Goal: Task Accomplishment & Management: Manage account settings

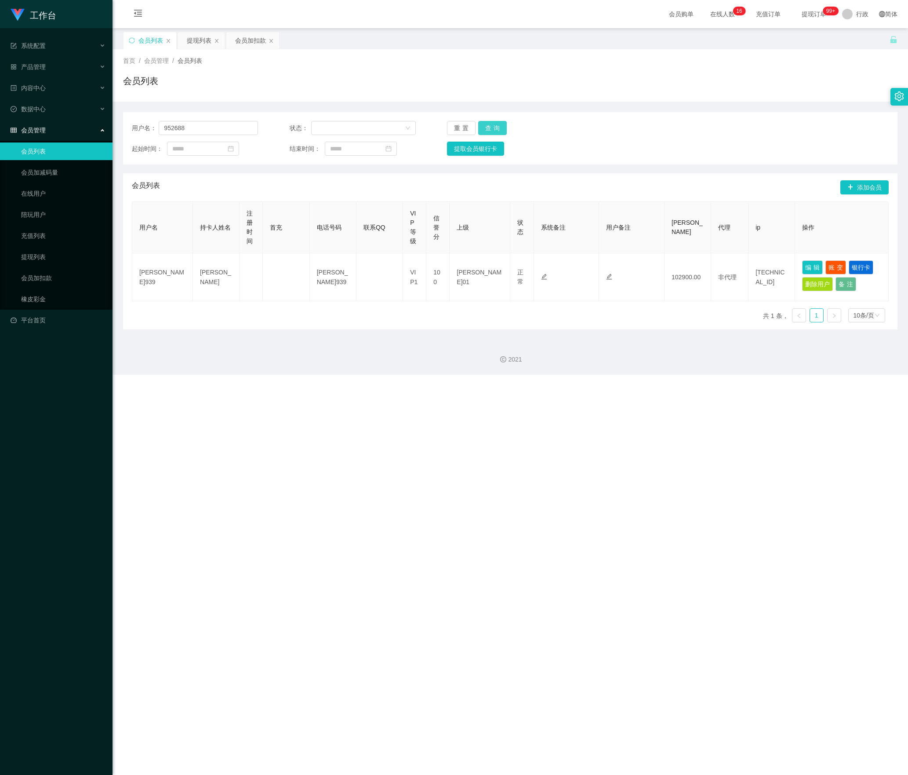
type input "952688"
click at [491, 131] on button "查询" at bounding box center [492, 128] width 29 height 14
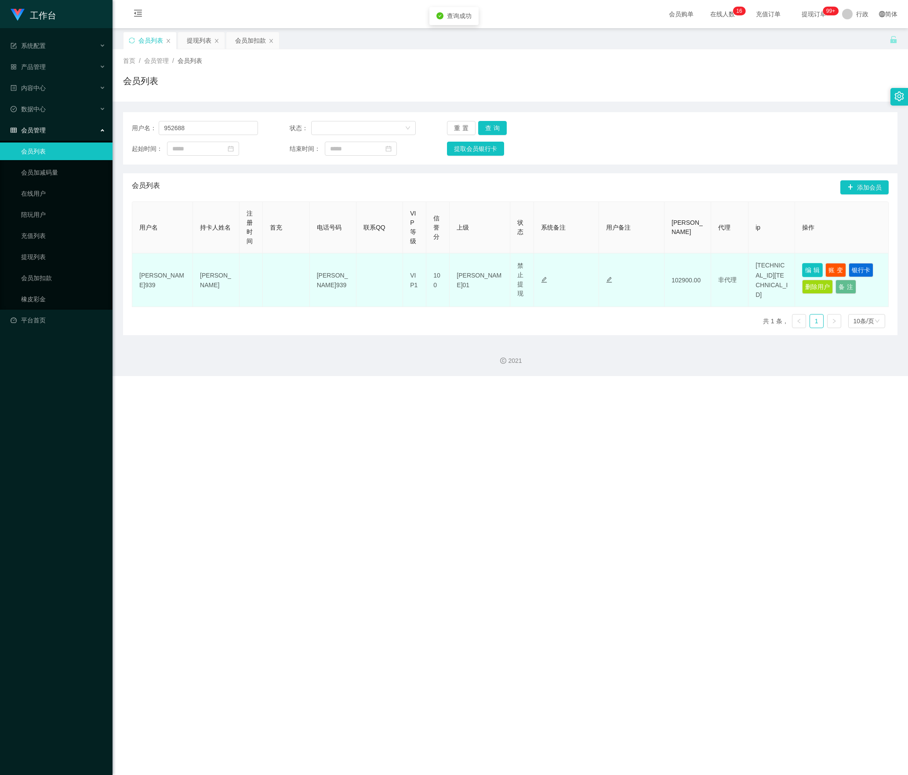
click at [802, 266] on button "编辑" at bounding box center [812, 270] width 21 height 14
type input "952688"
type input "[PERSON_NAME]"
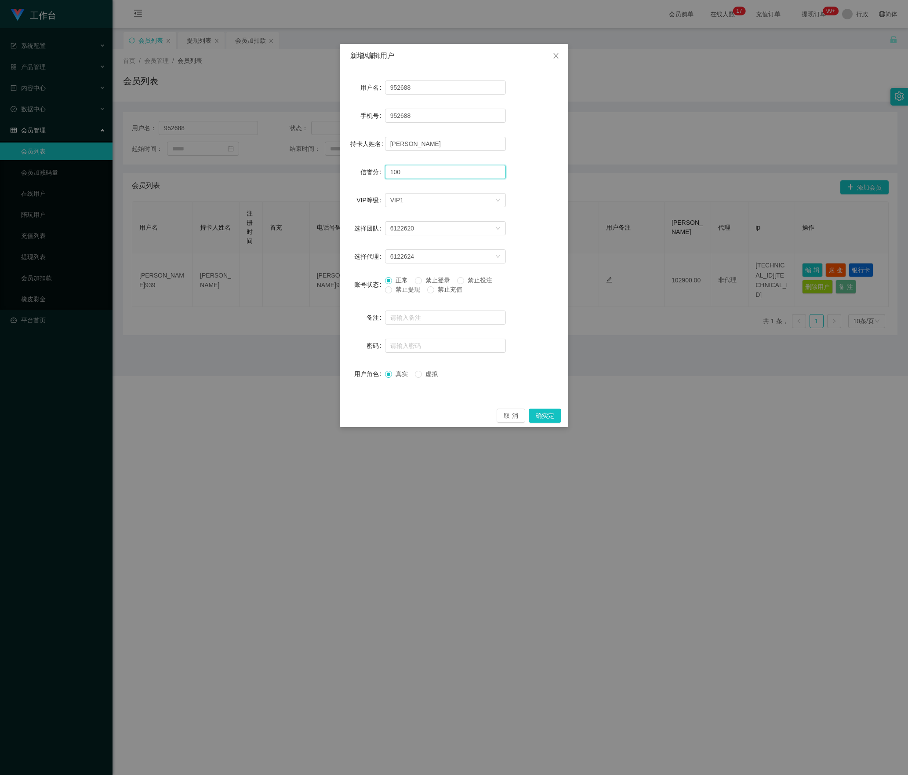
drag, startPoint x: 421, startPoint y: 170, endPoint x: 302, endPoint y: 171, distance: 118.7
click at [305, 171] on div "新增/编辑用户 用户名 952688 手机号 952688 持卡人姓名 [PERSON_NAME] ENG 信誉分 100 VIP等级 选择VIP等级 VIP…" at bounding box center [454, 387] width 908 height 775
type input "70"
click at [553, 418] on button "确实定" at bounding box center [545, 415] width 33 height 14
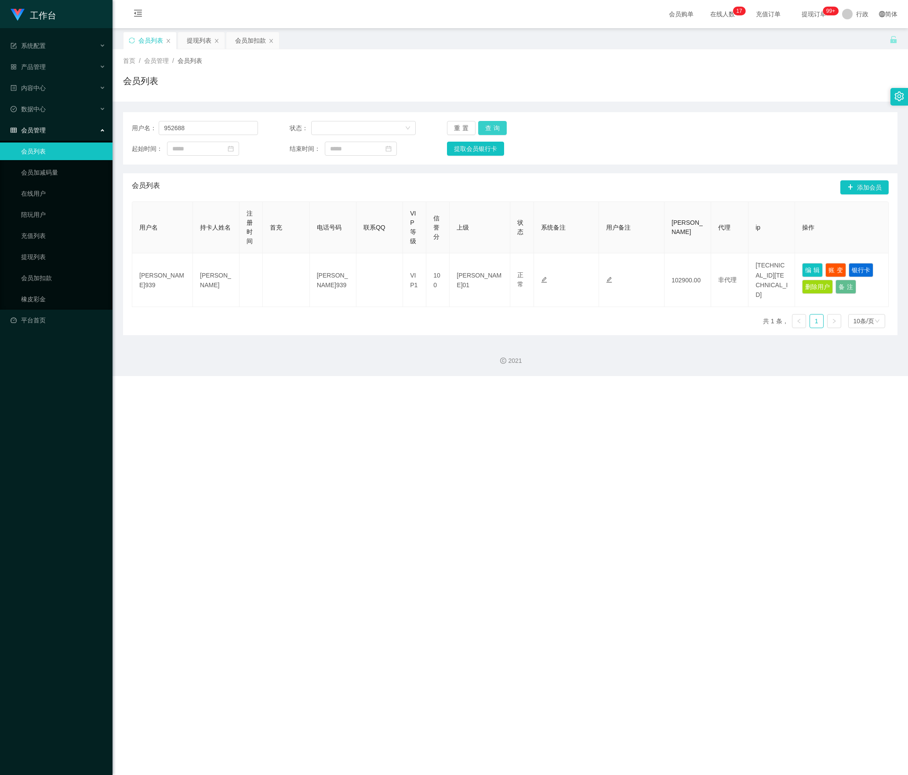
click at [494, 124] on button "查询" at bounding box center [492, 128] width 29 height 14
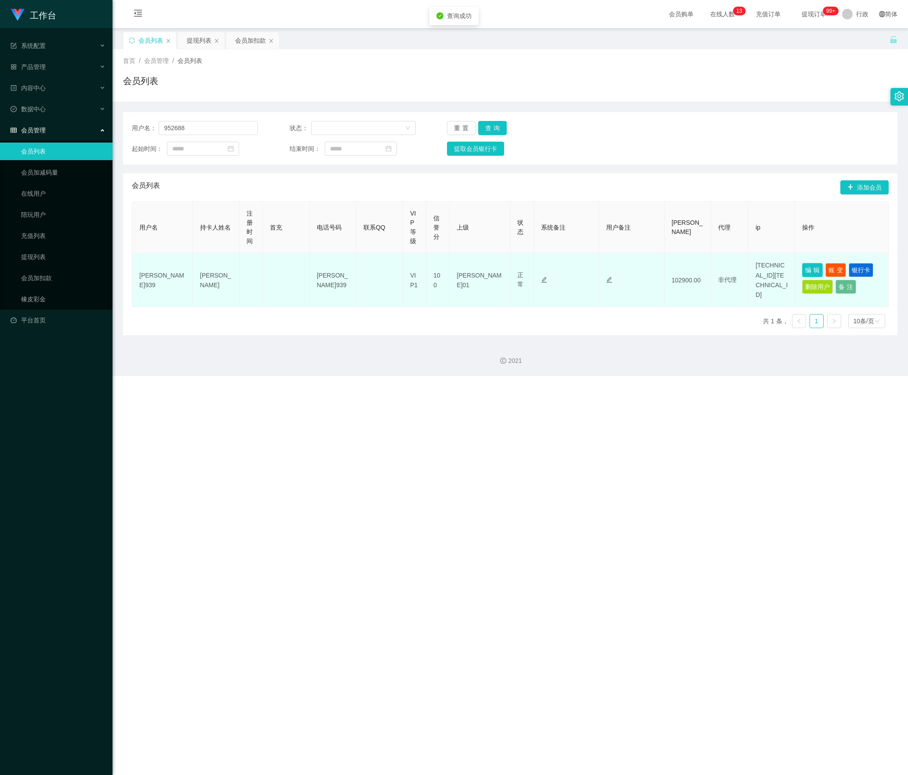
click at [804, 270] on button "编辑" at bounding box center [812, 270] width 21 height 14
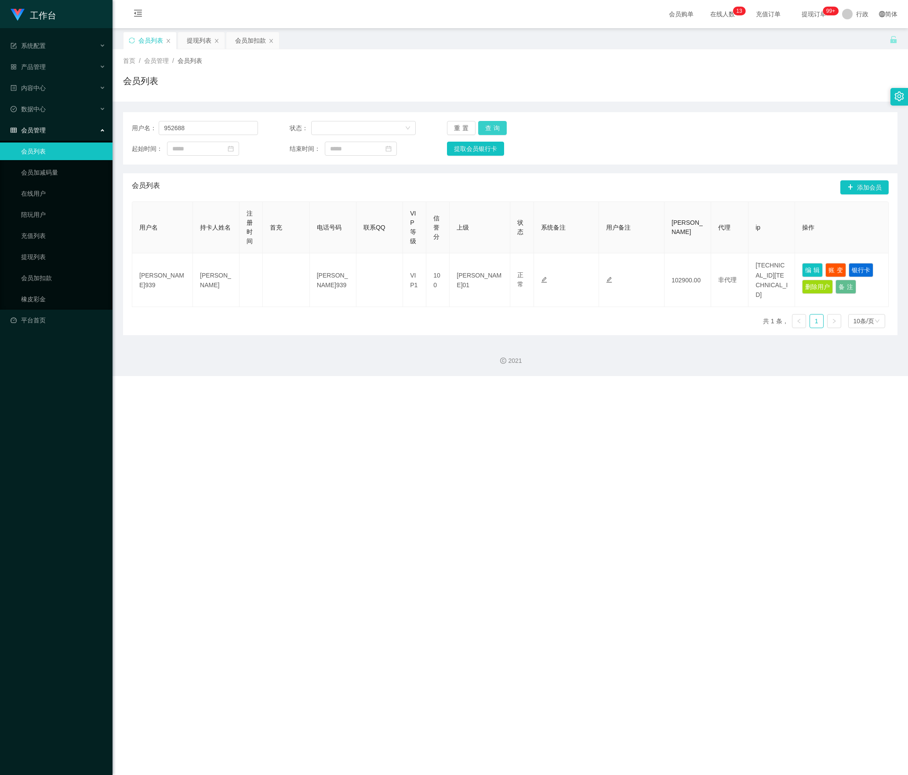
click at [491, 124] on button "查询" at bounding box center [492, 128] width 29 height 14
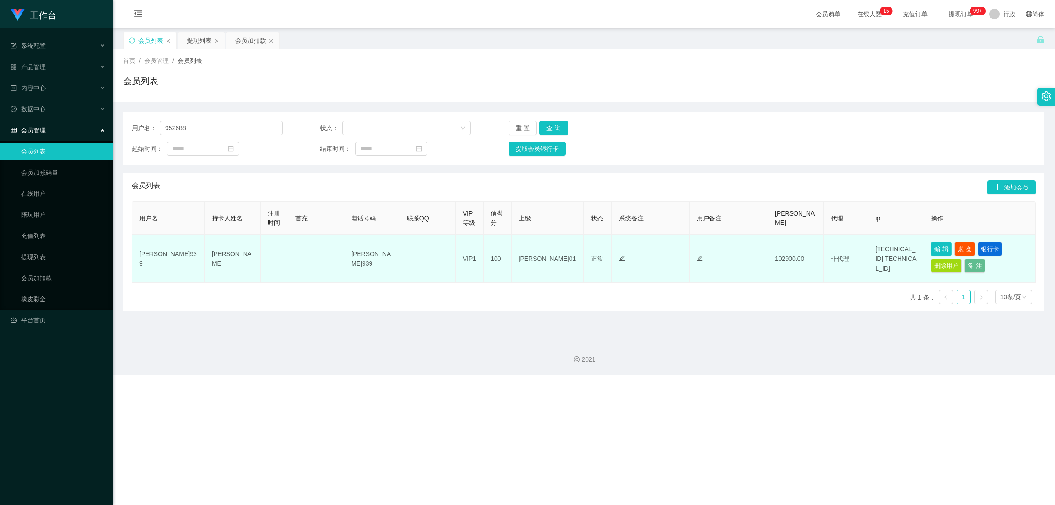
click at [908, 249] on button "编辑" at bounding box center [941, 249] width 21 height 14
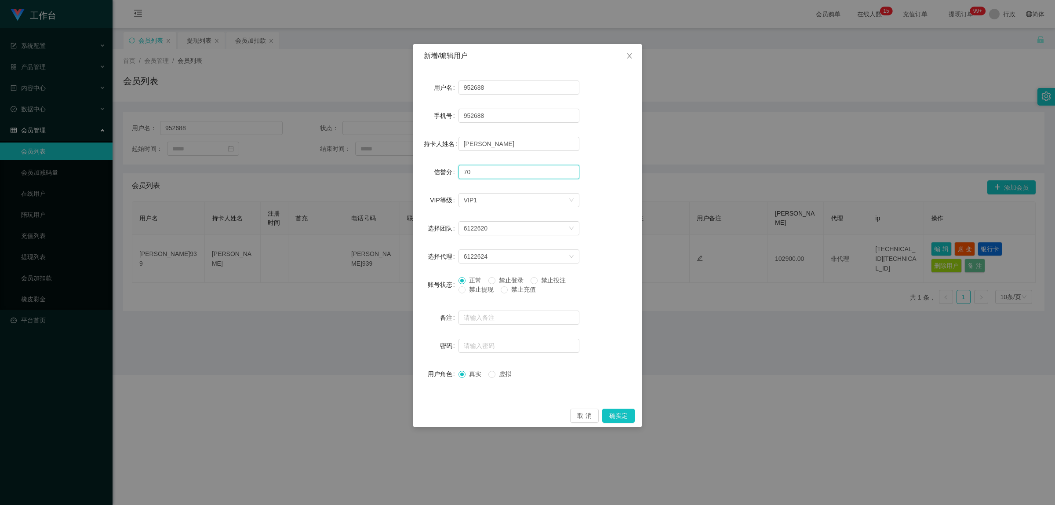
click at [416, 168] on div "用户名 952688 手机号 952688 持卡人姓名 [PERSON_NAME] ENG 信誉分 70 VIP等级 选择VIP等级 VIP1 选择团队 61…" at bounding box center [527, 235] width 229 height 335
type input "70"
drag, startPoint x: 627, startPoint y: 411, endPoint x: 635, endPoint y: 411, distance: 7.9
click at [627, 411] on button "确实定" at bounding box center [618, 415] width 33 height 14
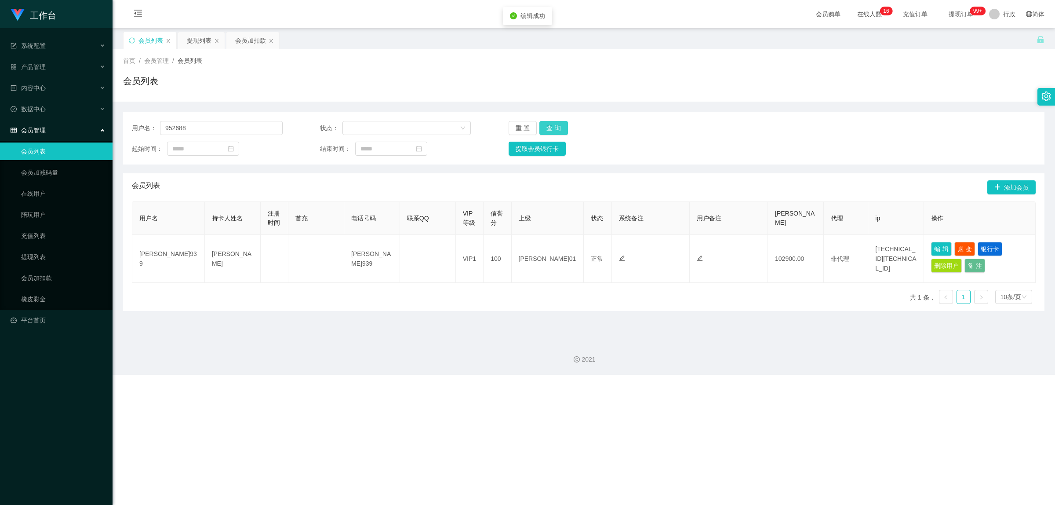
click at [558, 124] on button "查询" at bounding box center [553, 128] width 29 height 14
click at [558, 124] on button "查询" at bounding box center [558, 128] width 38 height 14
click at [558, 124] on div "重置 查询" at bounding box center [584, 128] width 151 height 14
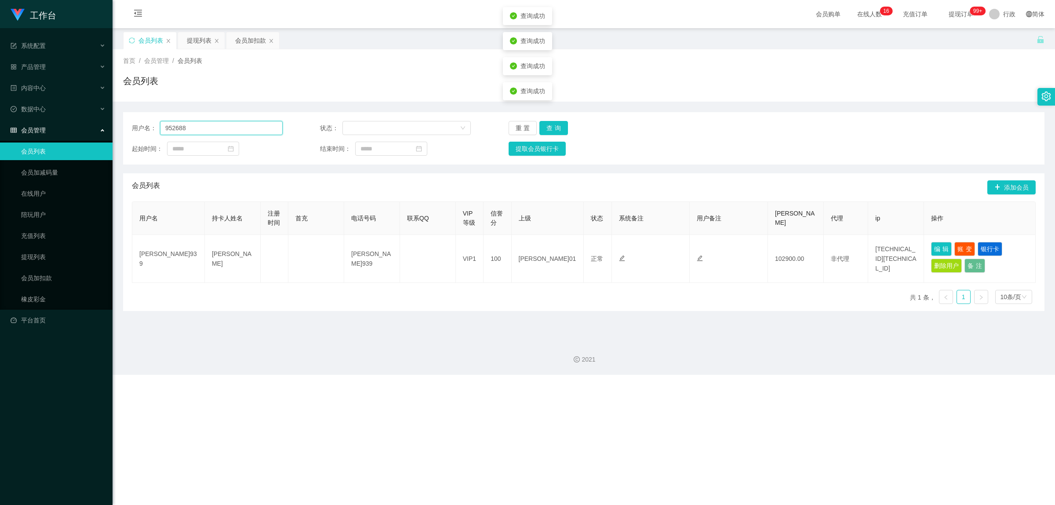
drag, startPoint x: 227, startPoint y: 126, endPoint x: 140, endPoint y: 124, distance: 87.5
click at [140, 124] on div "用户名： 952688" at bounding box center [207, 128] width 151 height 14
click at [215, 128] on input "952688" at bounding box center [221, 128] width 123 height 14
click at [543, 128] on button "查询" at bounding box center [553, 128] width 29 height 14
click at [527, 126] on button "重置" at bounding box center [523, 128] width 29 height 14
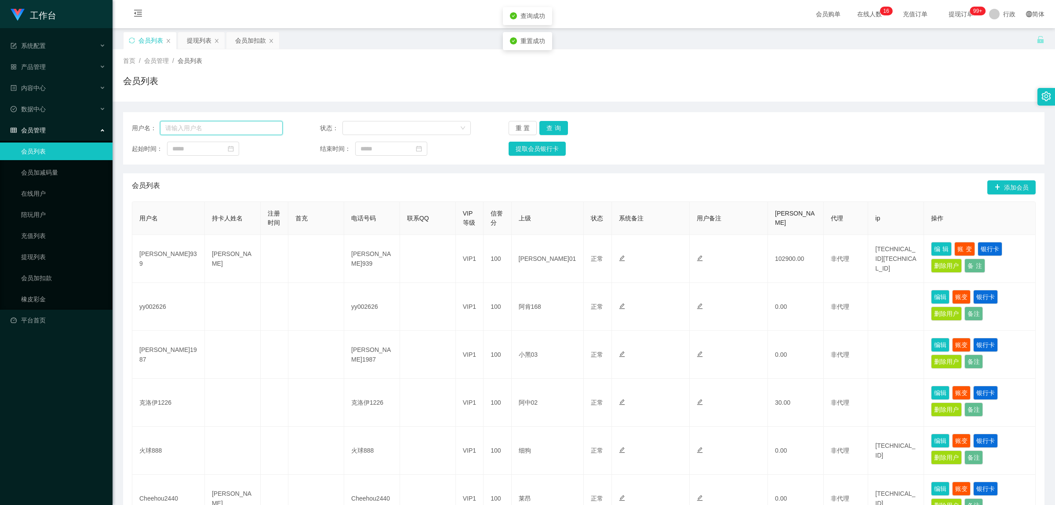
drag, startPoint x: 254, startPoint y: 128, endPoint x: 220, endPoint y: 127, distance: 33.5
click at [215, 125] on input "text" at bounding box center [221, 128] width 123 height 14
paste input "952688"
type input "952688"
click at [555, 125] on button "查询" at bounding box center [553, 128] width 29 height 14
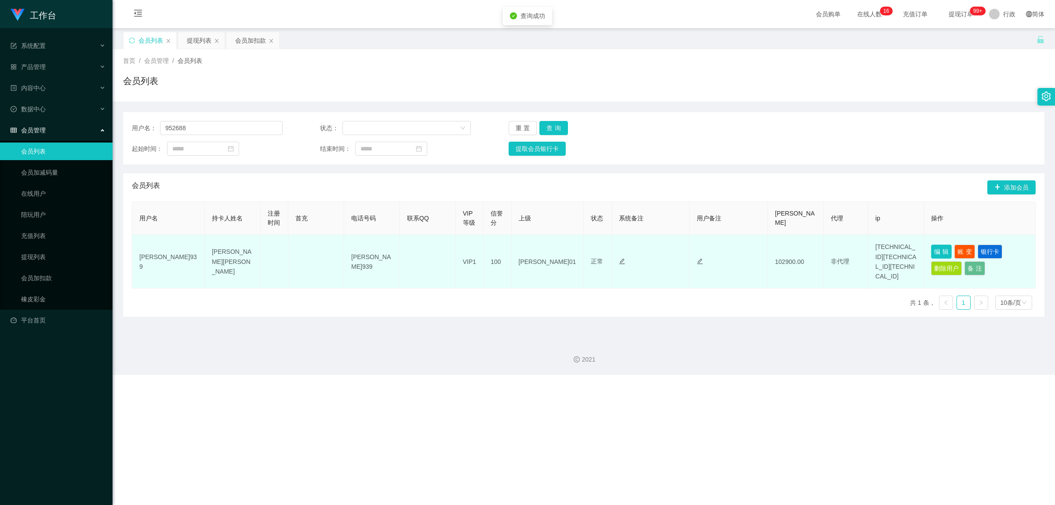
click at [908, 248] on button "编辑" at bounding box center [941, 251] width 21 height 14
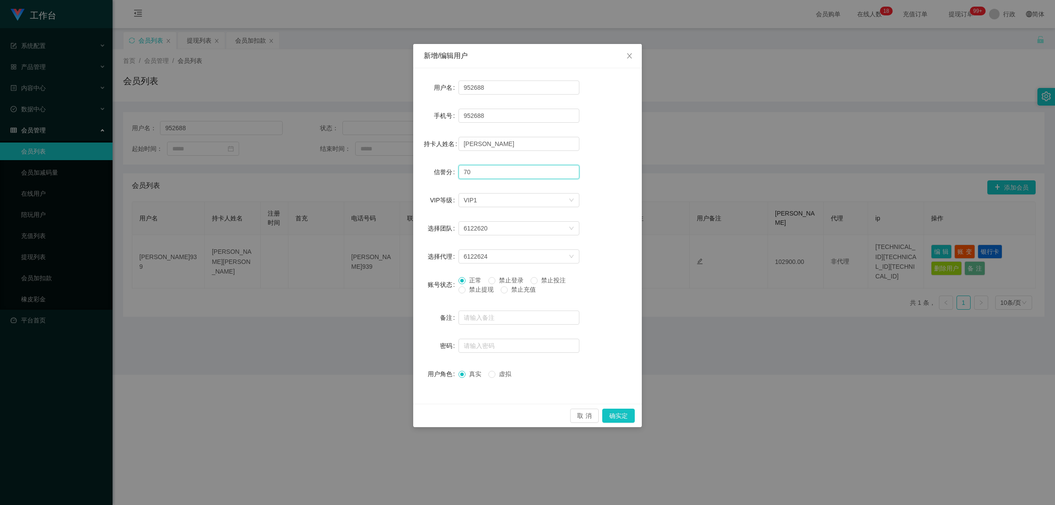
drag, startPoint x: 481, startPoint y: 168, endPoint x: 405, endPoint y: 164, distance: 76.2
click at [405, 164] on div "新增/编辑用户 用户名 952688 手机号 952688 持卡人姓名 [PERSON_NAME] ENG 信誉分 70 VIP等级 选择VIP等级 VIP1…" at bounding box center [527, 252] width 1055 height 505
type input "70"
click at [627, 417] on button "确实定" at bounding box center [618, 415] width 33 height 14
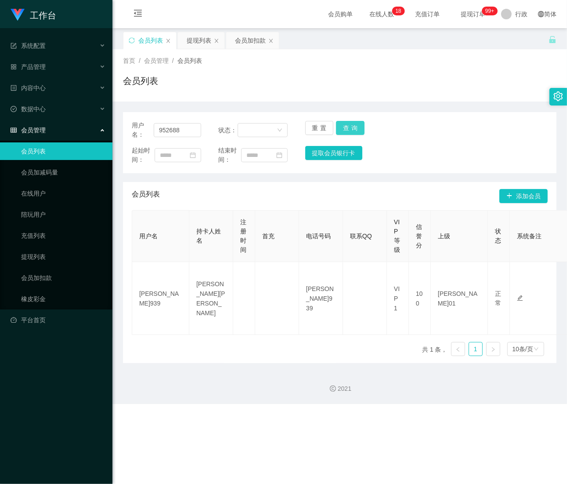
click at [351, 122] on button "查询" at bounding box center [350, 128] width 29 height 14
click at [319, 124] on button "重置" at bounding box center [319, 128] width 29 height 14
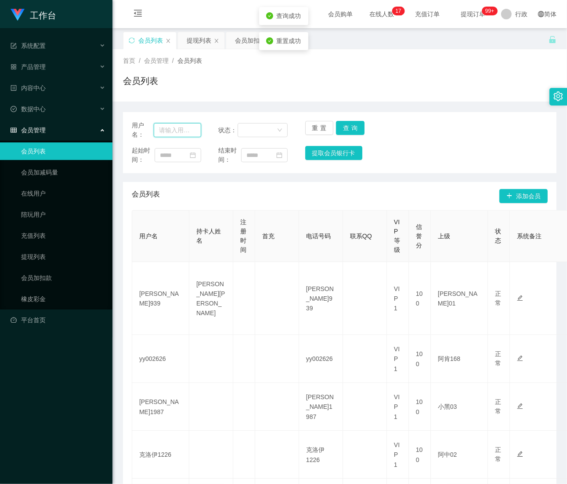
click at [162, 127] on input "text" at bounding box center [177, 130] width 47 height 14
paste input "952688"
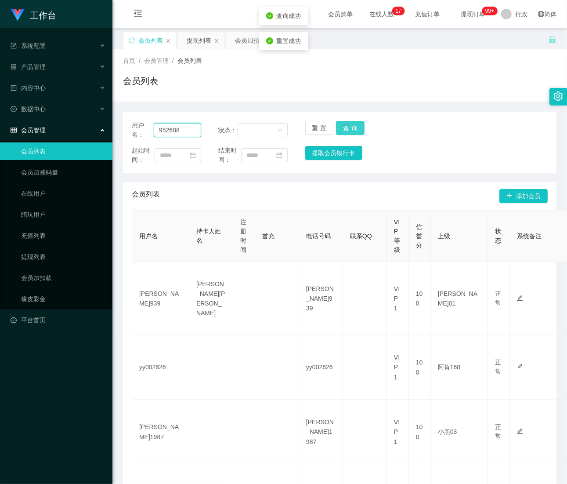
type input "952688"
click at [352, 131] on button "查询" at bounding box center [350, 128] width 29 height 14
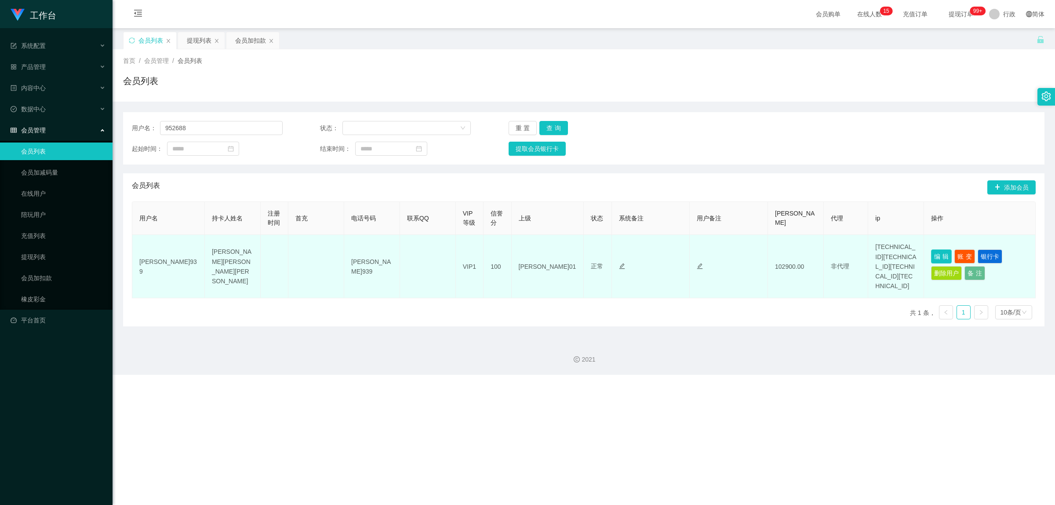
click at [908, 249] on button "编辑" at bounding box center [941, 256] width 21 height 14
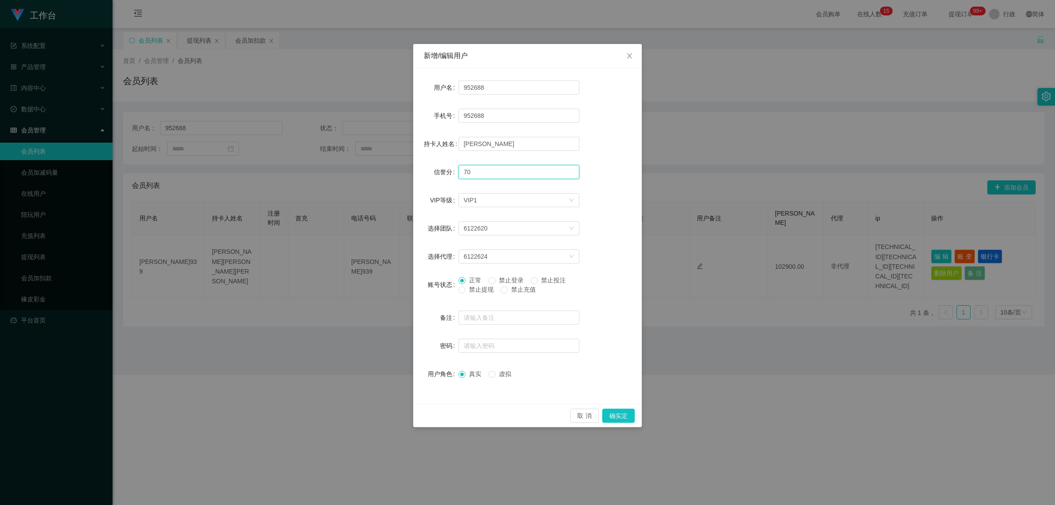
click at [509, 165] on input "70" at bounding box center [518, 172] width 121 height 14
drag, startPoint x: 509, startPoint y: 165, endPoint x: 415, endPoint y: 165, distance: 94.1
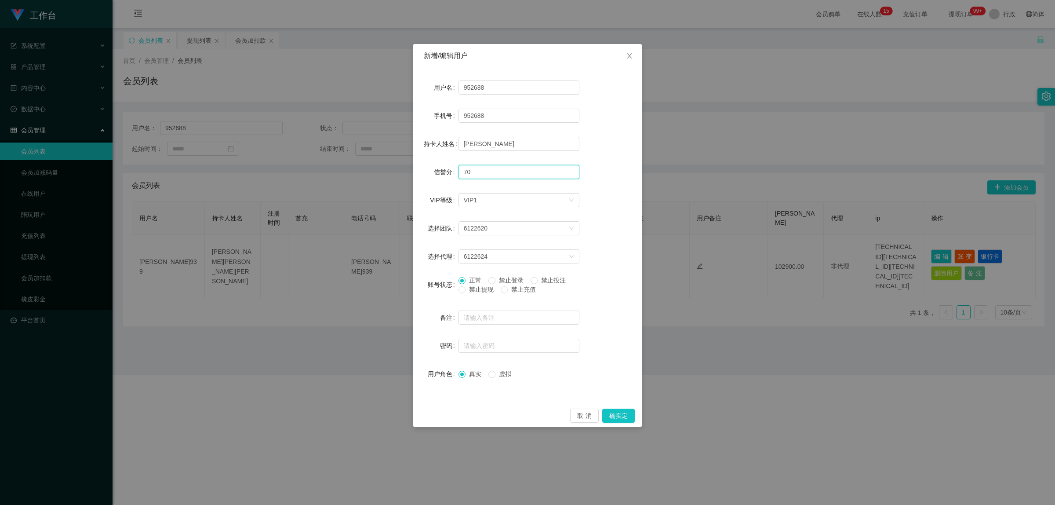
click at [415, 165] on div "用户名 952688 手机号 952688 持卡人姓名 [PERSON_NAME] ENG 信誉分 70 VIP等级 选择VIP等级 VIP1 选择团队 61…" at bounding box center [527, 235] width 229 height 335
type input "70"
click at [621, 417] on button "确实定" at bounding box center [618, 415] width 33 height 14
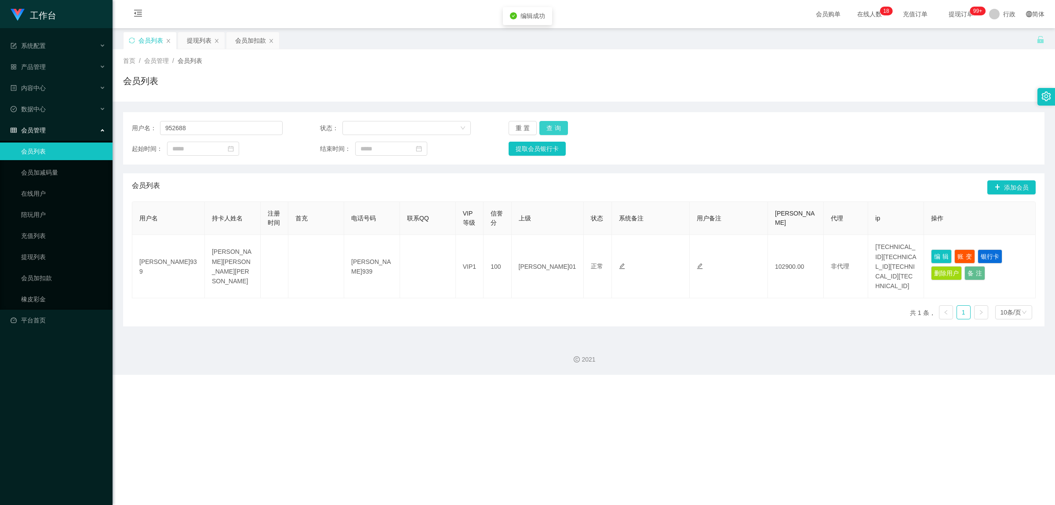
click at [546, 127] on button "查询" at bounding box center [553, 128] width 29 height 14
click at [526, 127] on button "重置" at bounding box center [523, 128] width 29 height 14
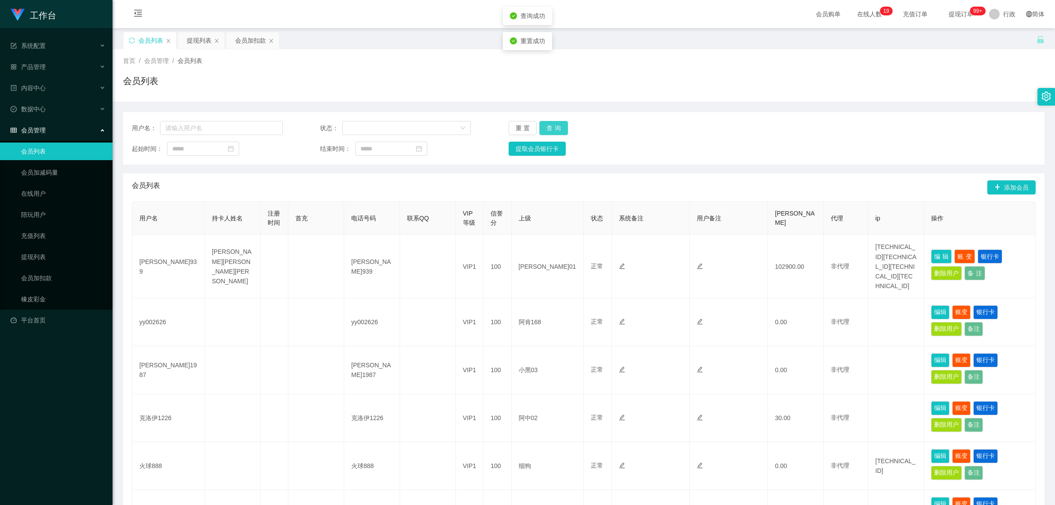
click at [559, 124] on button "查询" at bounding box center [553, 128] width 29 height 14
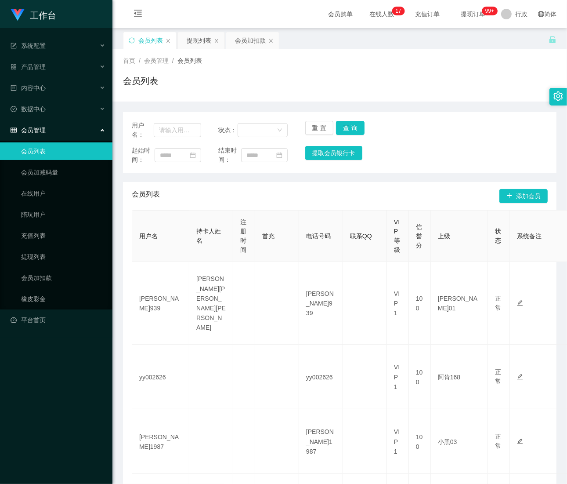
drag, startPoint x: 244, startPoint y: 44, endPoint x: 228, endPoint y: 54, distance: 19.5
click at [244, 44] on font "会员加扣款" at bounding box center [250, 40] width 31 height 7
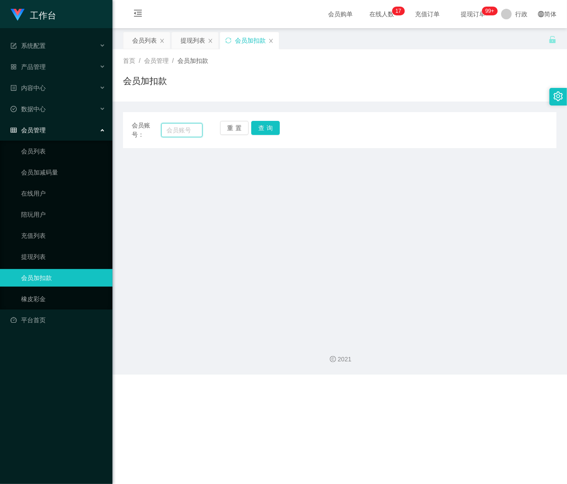
drag, startPoint x: 179, startPoint y: 132, endPoint x: 194, endPoint y: 131, distance: 15.0
click at [181, 131] on input "text" at bounding box center [181, 130] width 41 height 14
paste input "952688"
type input "952688"
click at [269, 126] on button "查询" at bounding box center [265, 128] width 29 height 14
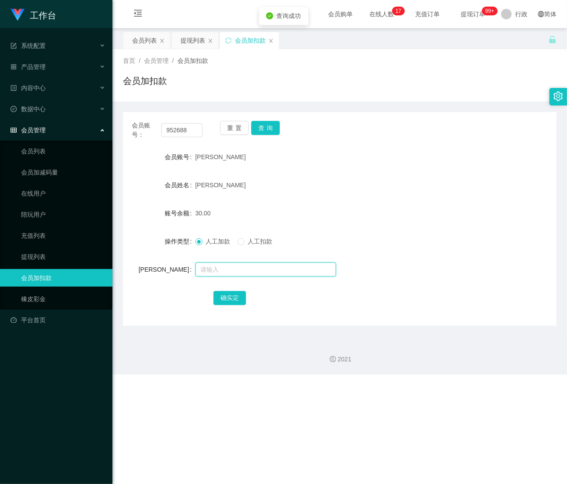
click at [222, 272] on input "text" at bounding box center [266, 269] width 141 height 14
type input "35550"
click at [232, 293] on button "确实定" at bounding box center [230, 298] width 33 height 14
click at [238, 125] on button "重置" at bounding box center [234, 128] width 29 height 14
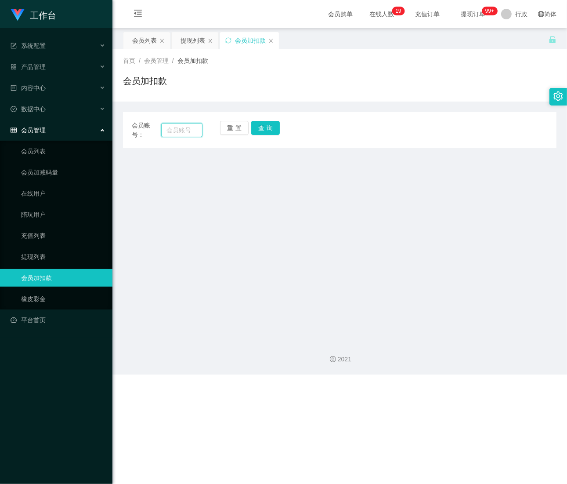
click at [182, 132] on input "text" at bounding box center [181, 130] width 41 height 14
paste input "952688"
type input "952688"
click at [269, 130] on button "查询" at bounding box center [265, 128] width 29 height 14
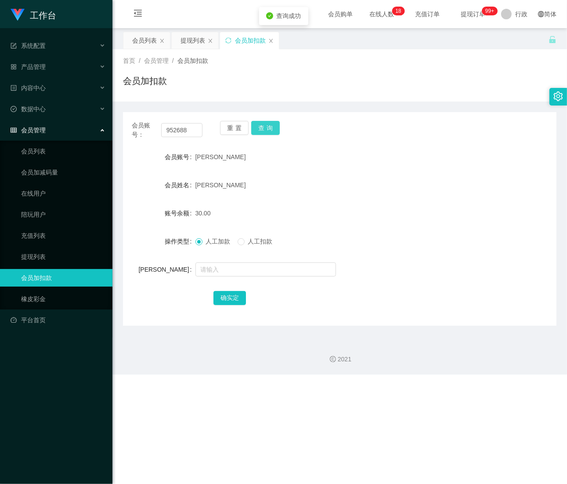
click at [269, 130] on button "查询" at bounding box center [265, 128] width 29 height 14
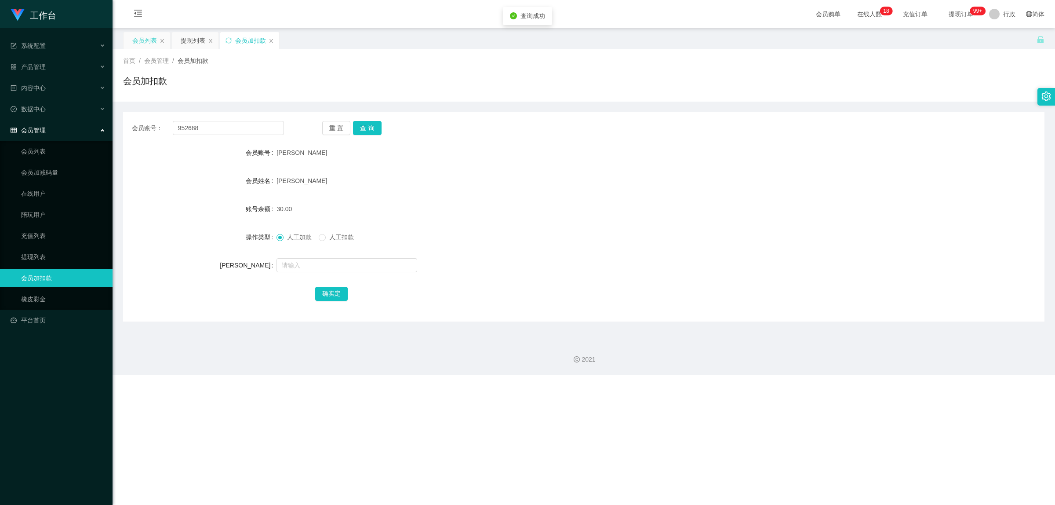
click at [136, 39] on font "会员列表" at bounding box center [144, 40] width 25 height 7
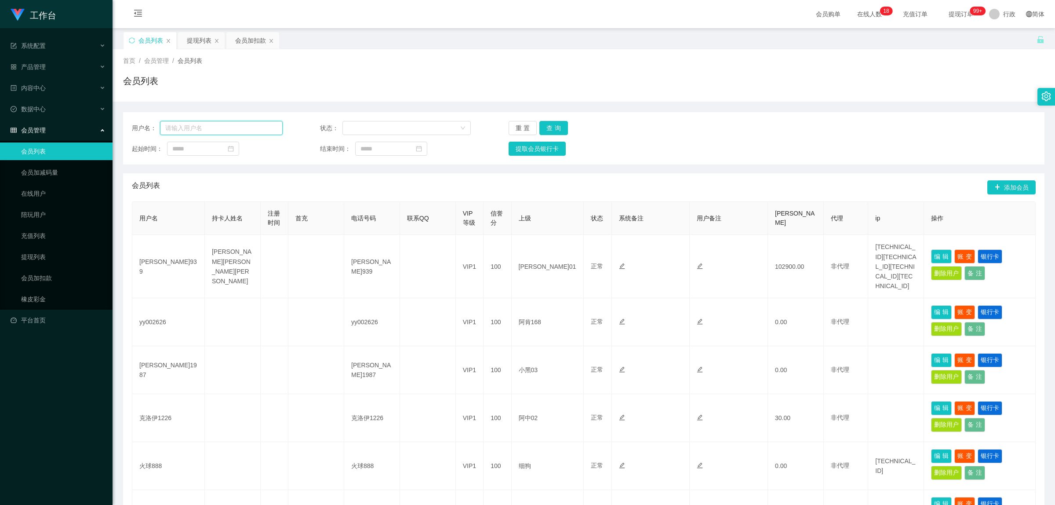
drag, startPoint x: 237, startPoint y: 125, endPoint x: 183, endPoint y: 139, distance: 55.9
click at [165, 135] on input "text" at bounding box center [221, 128] width 123 height 14
paste input "952688"
type input "952688"
click at [559, 126] on button "查询" at bounding box center [553, 128] width 29 height 14
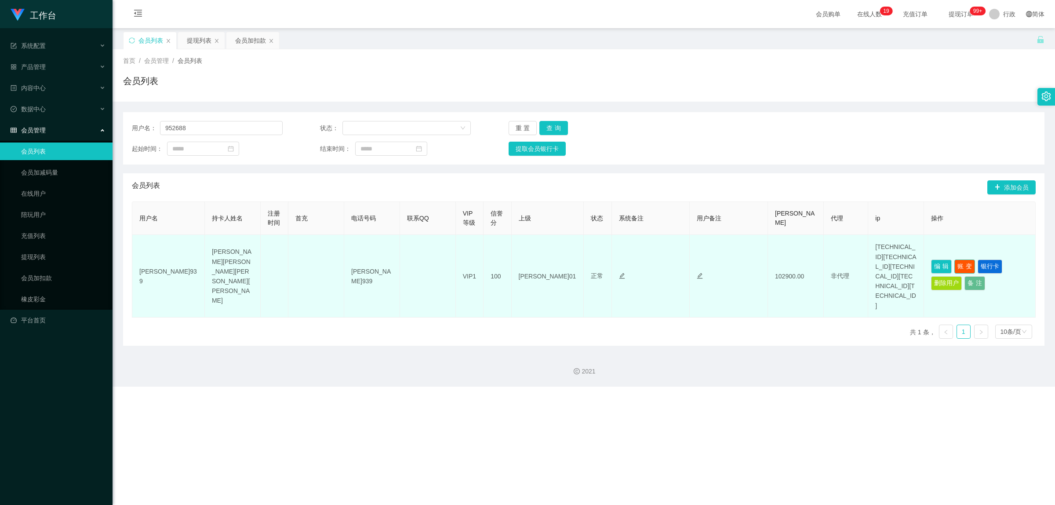
click at [908, 259] on button "账变" at bounding box center [964, 266] width 21 height 14
